Goal: Information Seeking & Learning: Check status

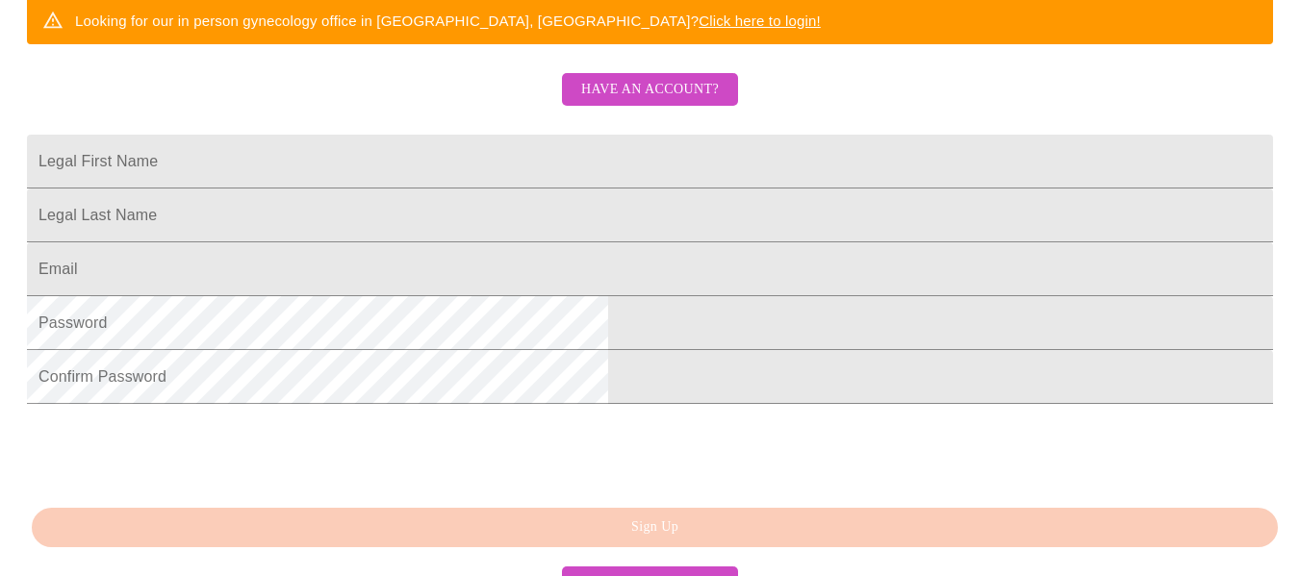
scroll to position [407, 0]
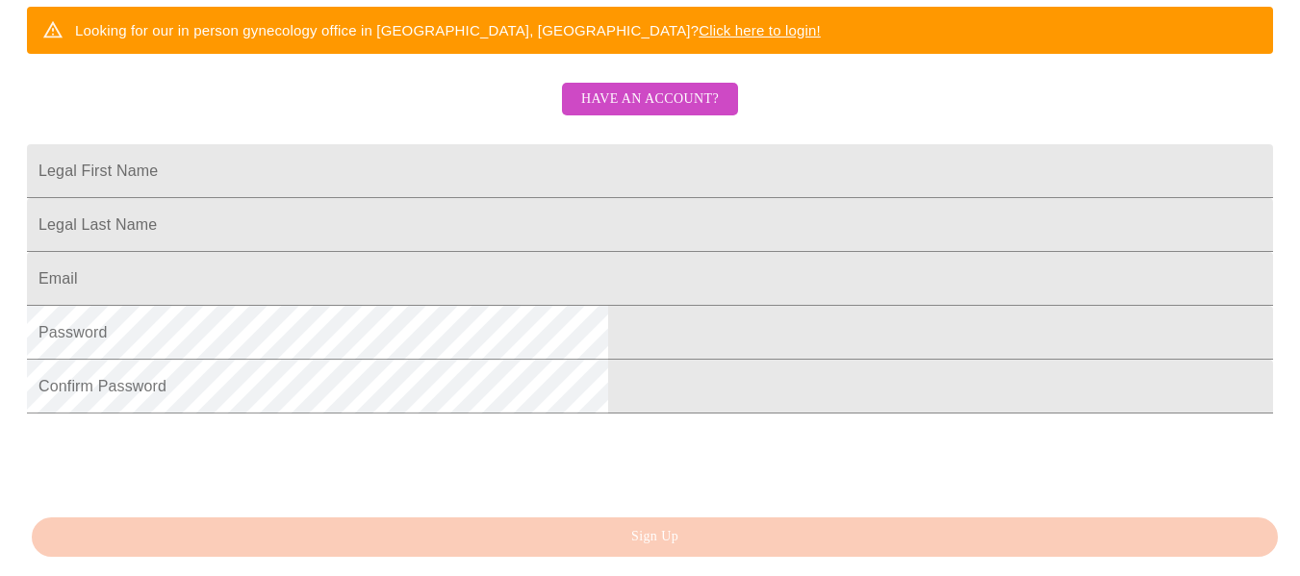
click at [663, 112] on span "Have an account?" at bounding box center [650, 100] width 138 height 24
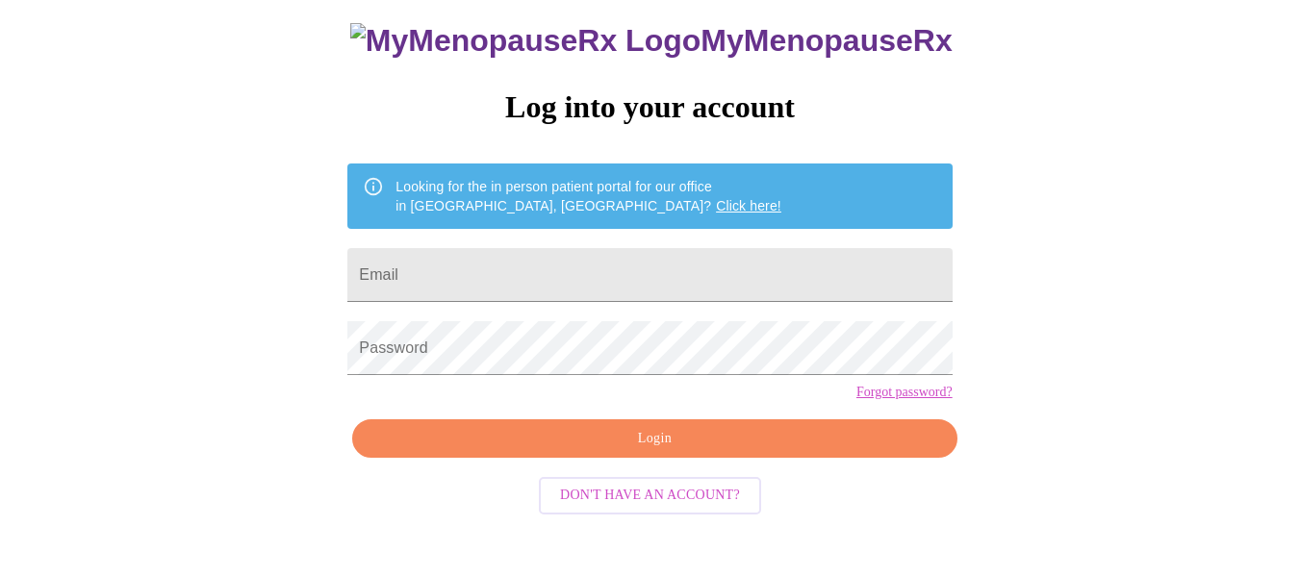
scroll to position [113, 0]
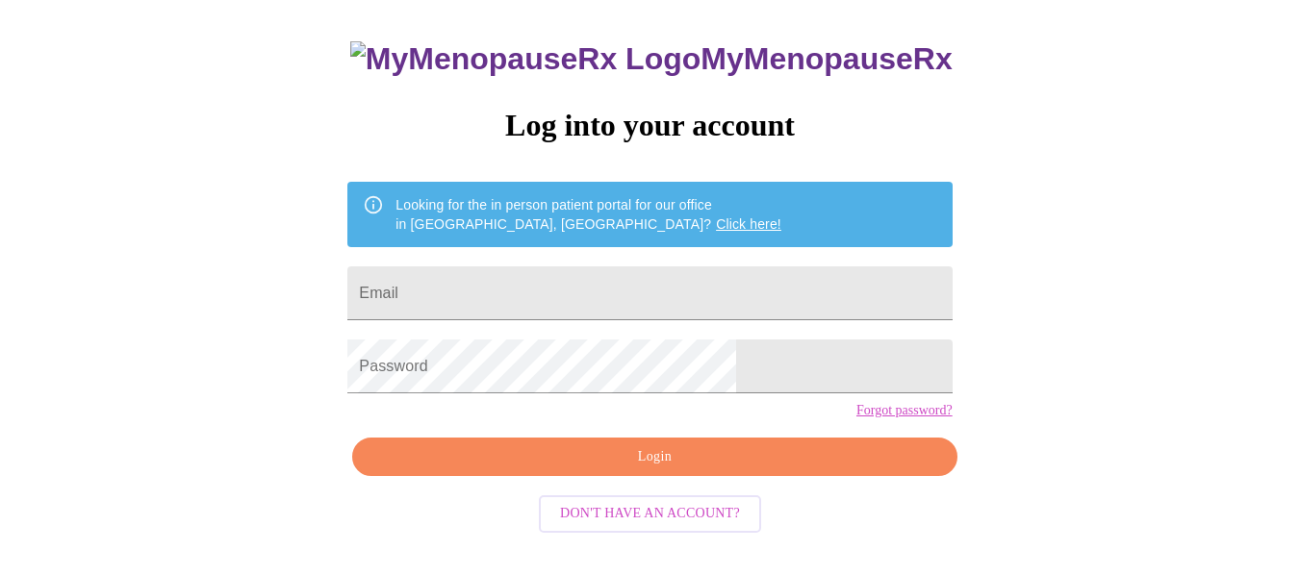
type input "[EMAIL_ADDRESS][DOMAIN_NAME]"
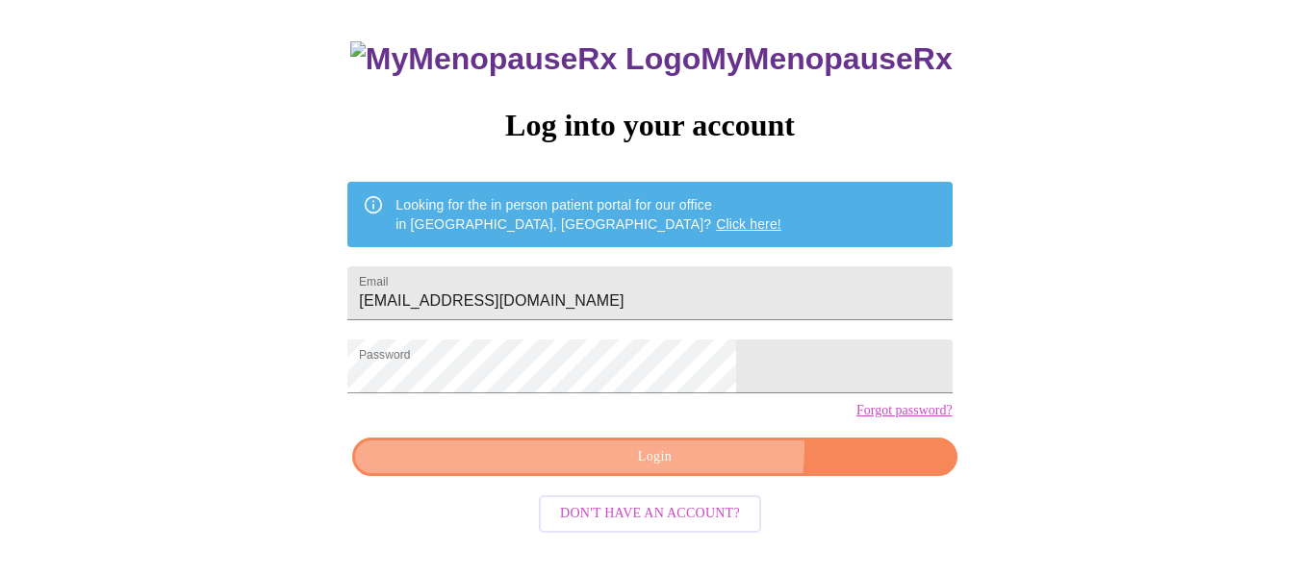
click at [687, 470] on span "Login" at bounding box center [654, 458] width 560 height 24
click at [687, 481] on div "MyMenopauseRx Log into your account Looking for the in person patient portal fo…" at bounding box center [649, 299] width 643 height 576
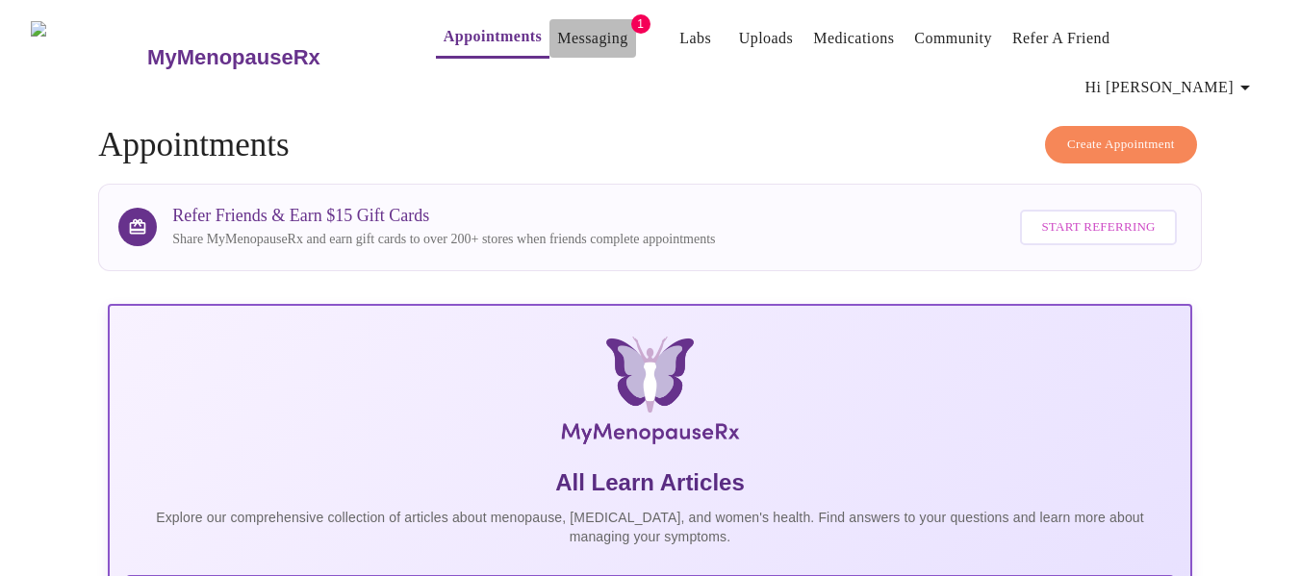
click at [557, 34] on link "Messaging" at bounding box center [592, 38] width 70 height 27
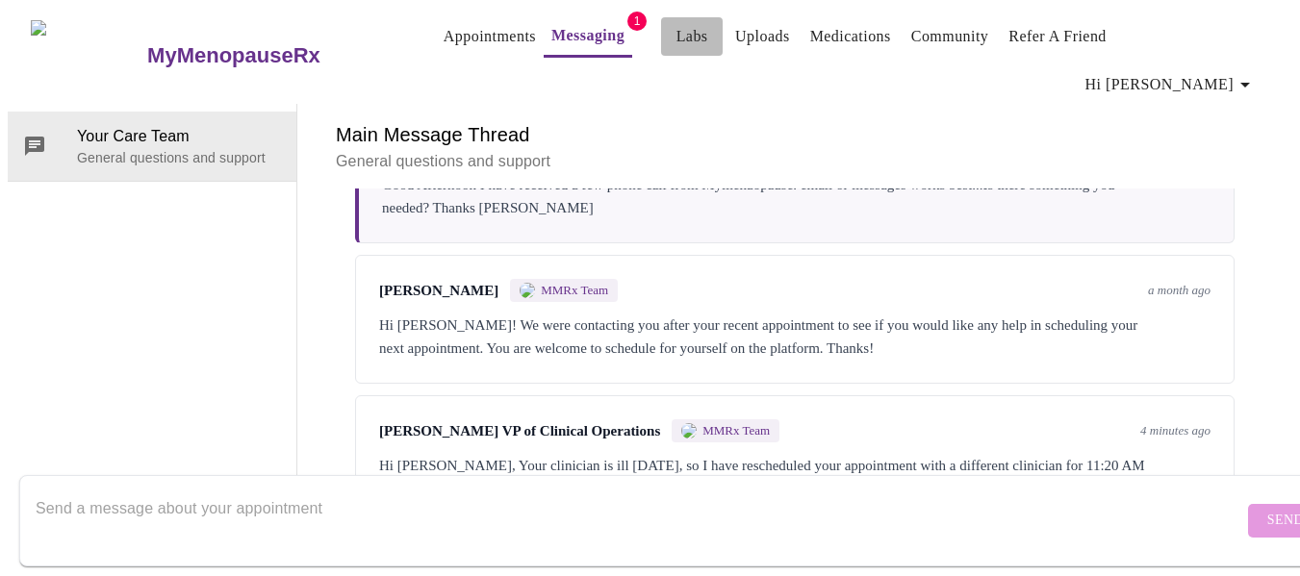
click at [676, 47] on link "Labs" at bounding box center [692, 36] width 32 height 27
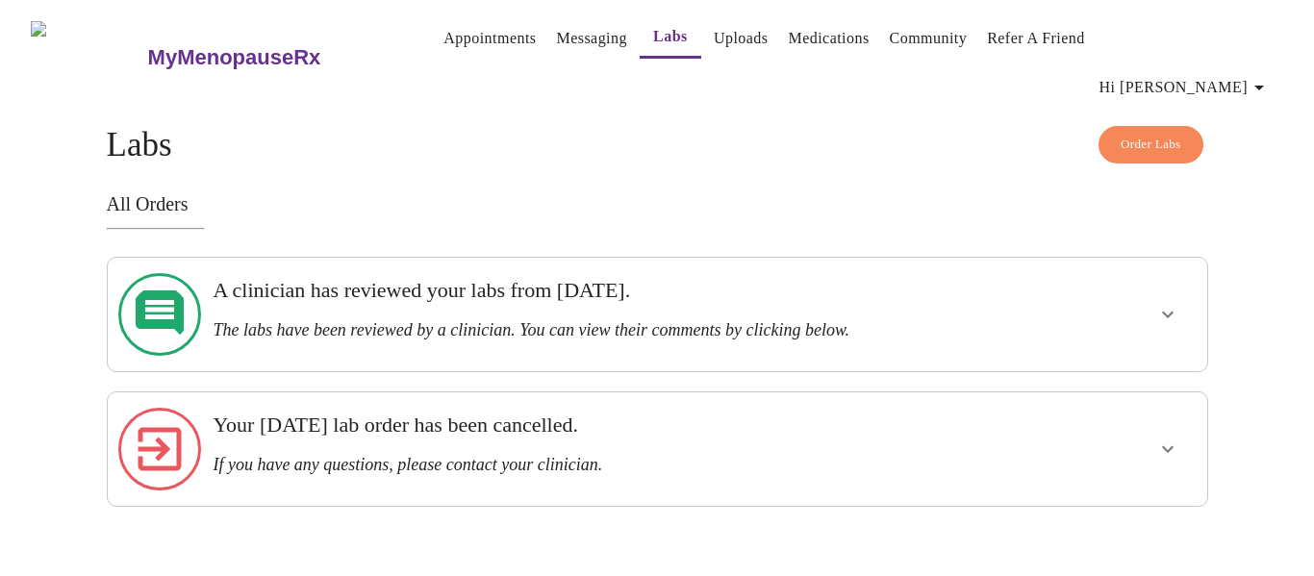
click at [770, 278] on h3 "A clinician has reviewed your labs from [DATE]." at bounding box center [604, 290] width 782 height 25
click at [1167, 312] on icon "show more" at bounding box center [1168, 315] width 12 height 7
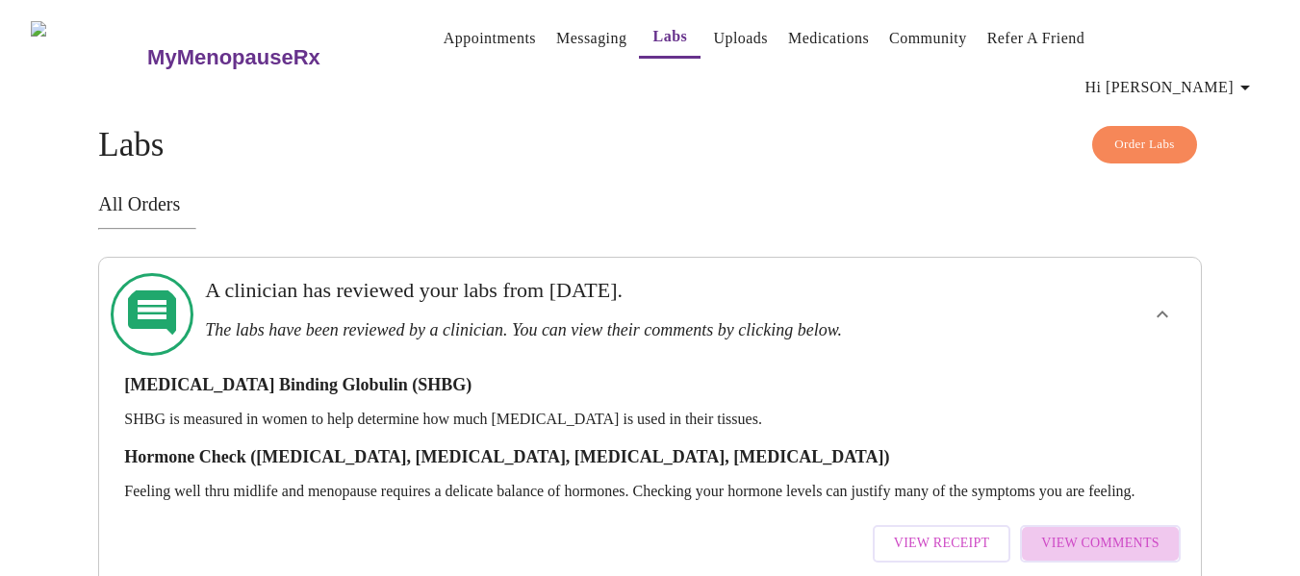
click at [1131, 525] on button "View Comments" at bounding box center [1100, 544] width 160 height 38
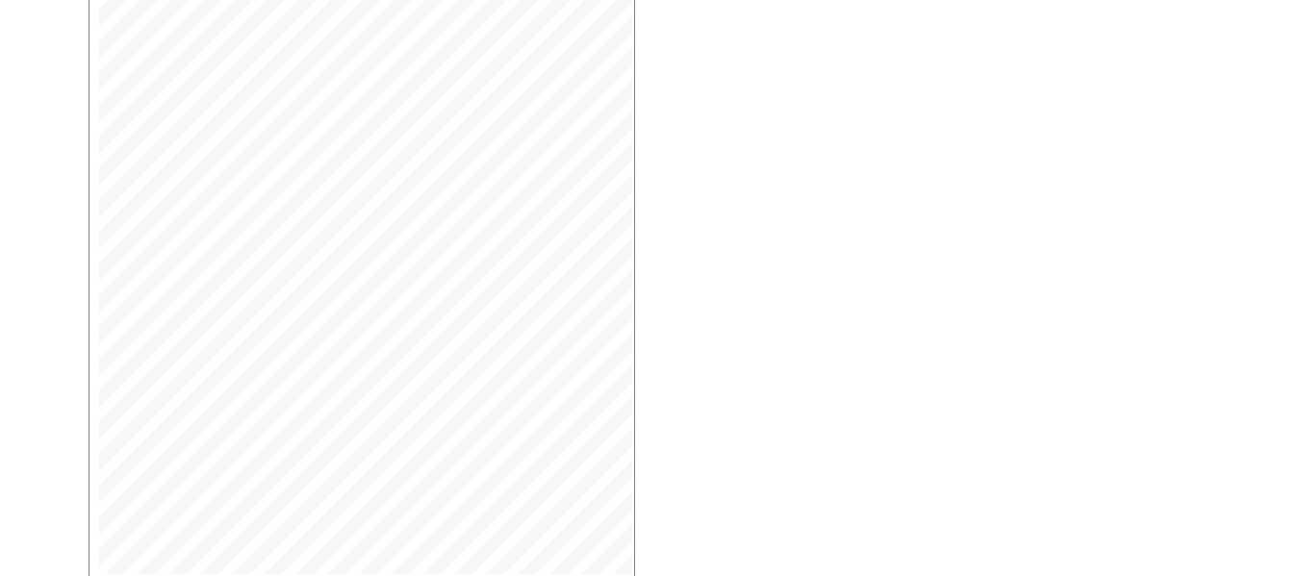
scroll to position [461, 0]
click at [144, 466] on span "Next Page" at bounding box center [162, 478] width 75 height 24
click at [338, 466] on span "Next Page" at bounding box center [320, 478] width 75 height 24
